Goal: Use online tool/utility: Utilize a website feature to perform a specific function

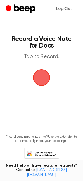
click at [44, 76] on span "button" at bounding box center [42, 78] width 16 height 16
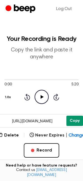
click at [71, 124] on button "Copy" at bounding box center [75, 121] width 17 height 10
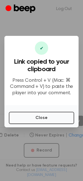
click at [66, 125] on div "Close" at bounding box center [41, 116] width 74 height 22
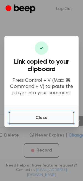
click at [63, 122] on button "Close" at bounding box center [42, 118] width 66 height 12
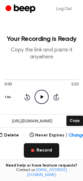
click at [41, 151] on button "Record" at bounding box center [42, 150] width 36 height 14
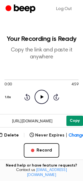
drag, startPoint x: 70, startPoint y: 125, endPoint x: 70, endPoint y: 121, distance: 3.9
click at [70, 122] on button "Copy" at bounding box center [75, 121] width 17 height 10
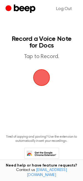
click at [43, 86] on span "button" at bounding box center [41, 77] width 17 height 17
click at [35, 75] on span "button" at bounding box center [41, 77] width 27 height 27
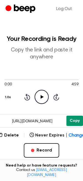
click at [72, 119] on button "Copy" at bounding box center [75, 121] width 17 height 10
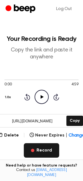
click at [49, 147] on button "Record" at bounding box center [42, 150] width 36 height 14
click at [40, 151] on button "Record" at bounding box center [42, 150] width 36 height 14
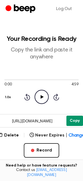
click at [79, 122] on button "Copy" at bounding box center [75, 121] width 17 height 10
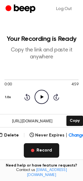
click at [46, 148] on button "Record" at bounding box center [42, 150] width 36 height 14
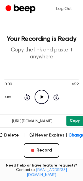
click at [71, 120] on button "Copy" at bounding box center [75, 121] width 17 height 10
